Goal: Information Seeking & Learning: Learn about a topic

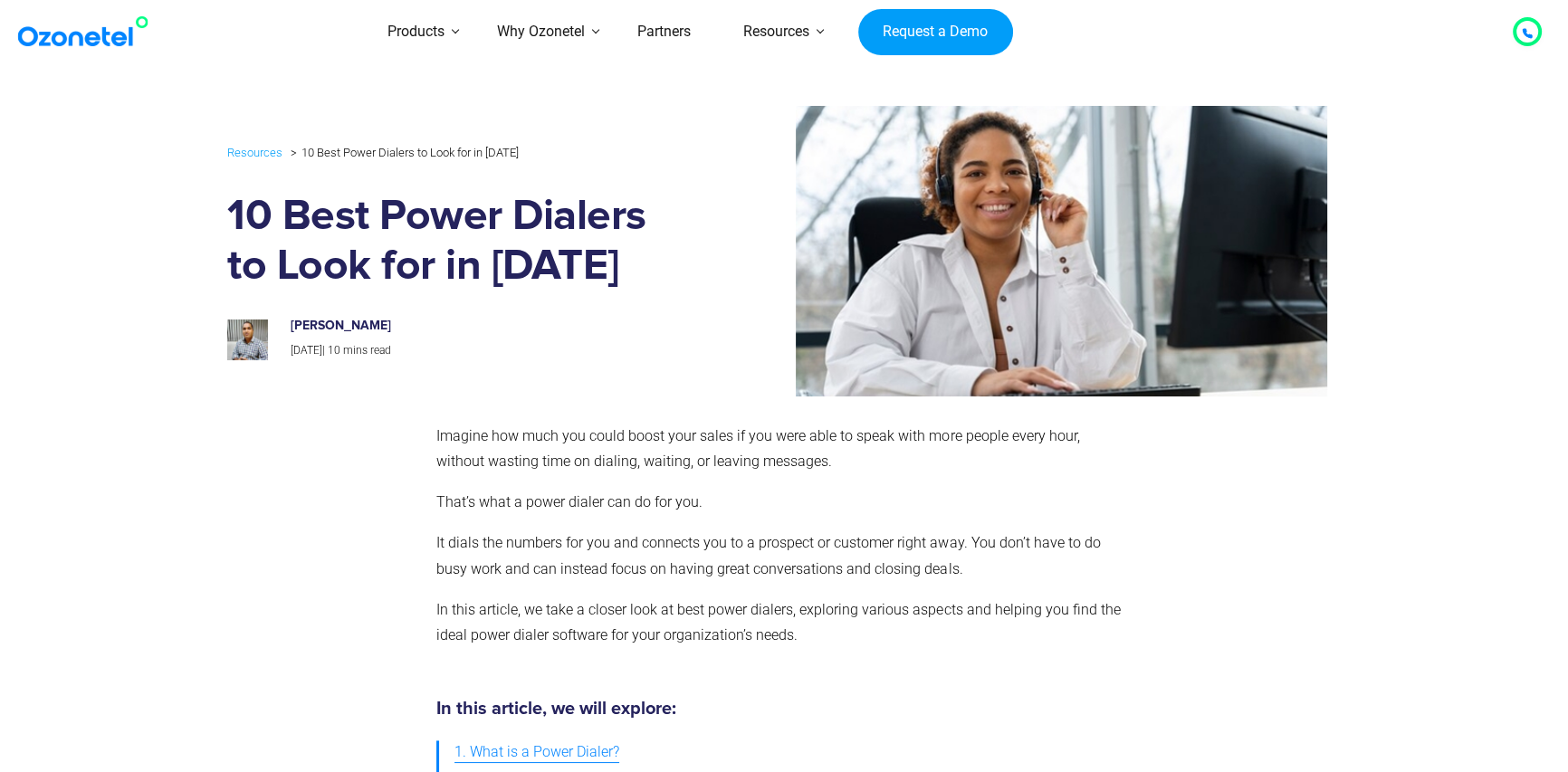
drag, startPoint x: 881, startPoint y: 626, endPoint x: 888, endPoint y: 243, distance: 383.1
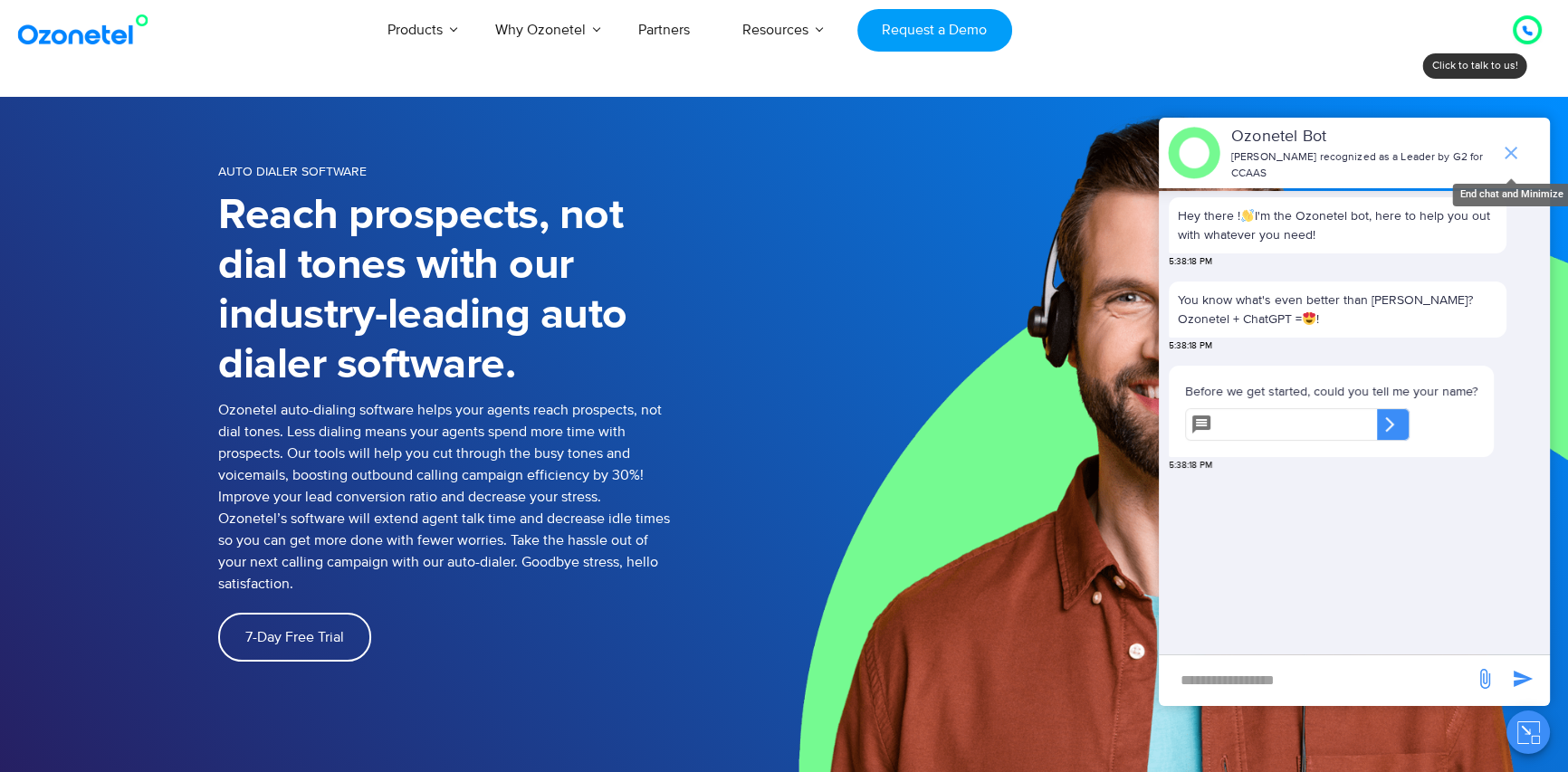
click at [1513, 146] on icon "end chat or minimize" at bounding box center [1511, 152] width 13 height 13
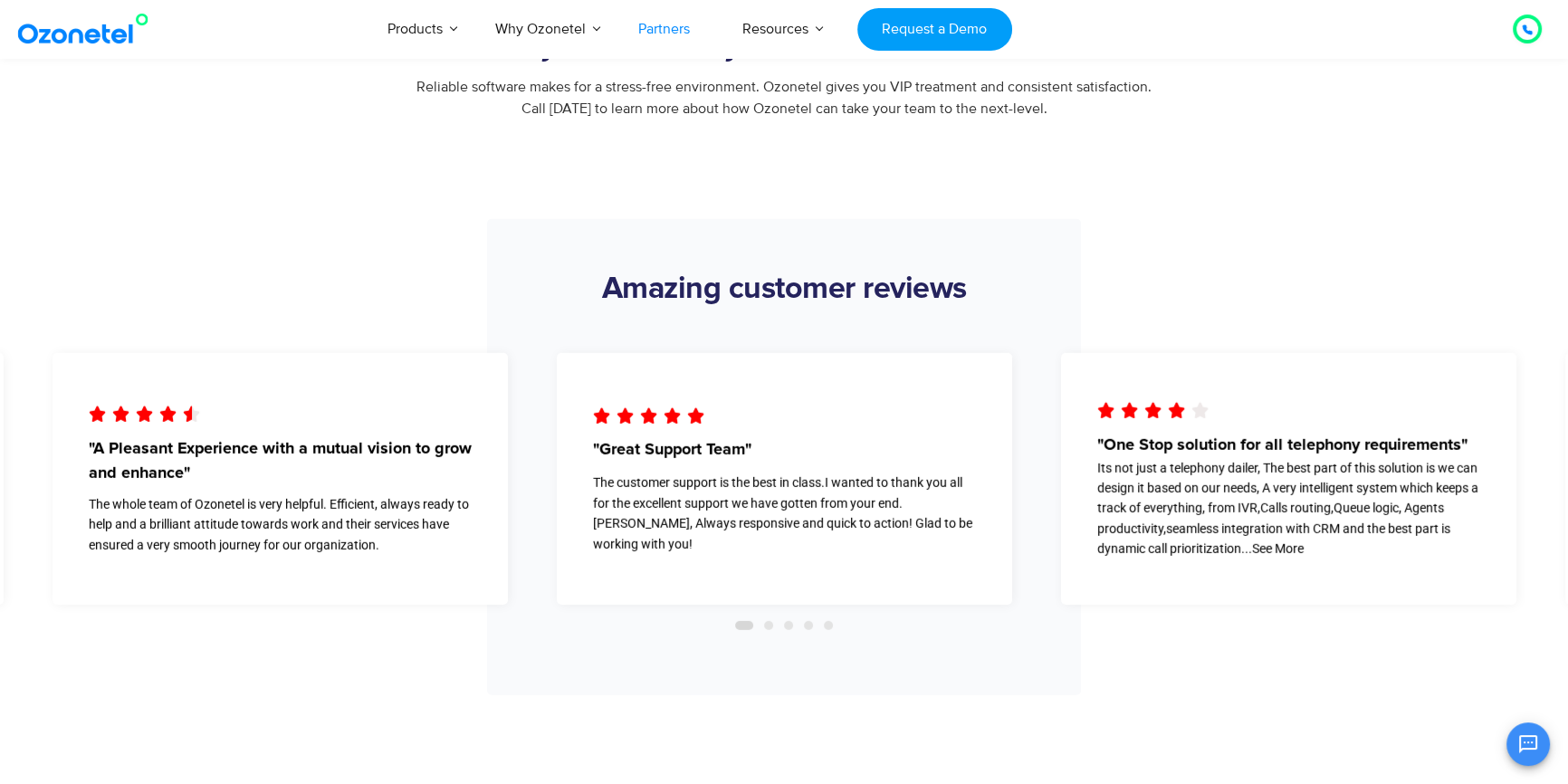
scroll to position [6339, 0]
